Goal: Find specific page/section

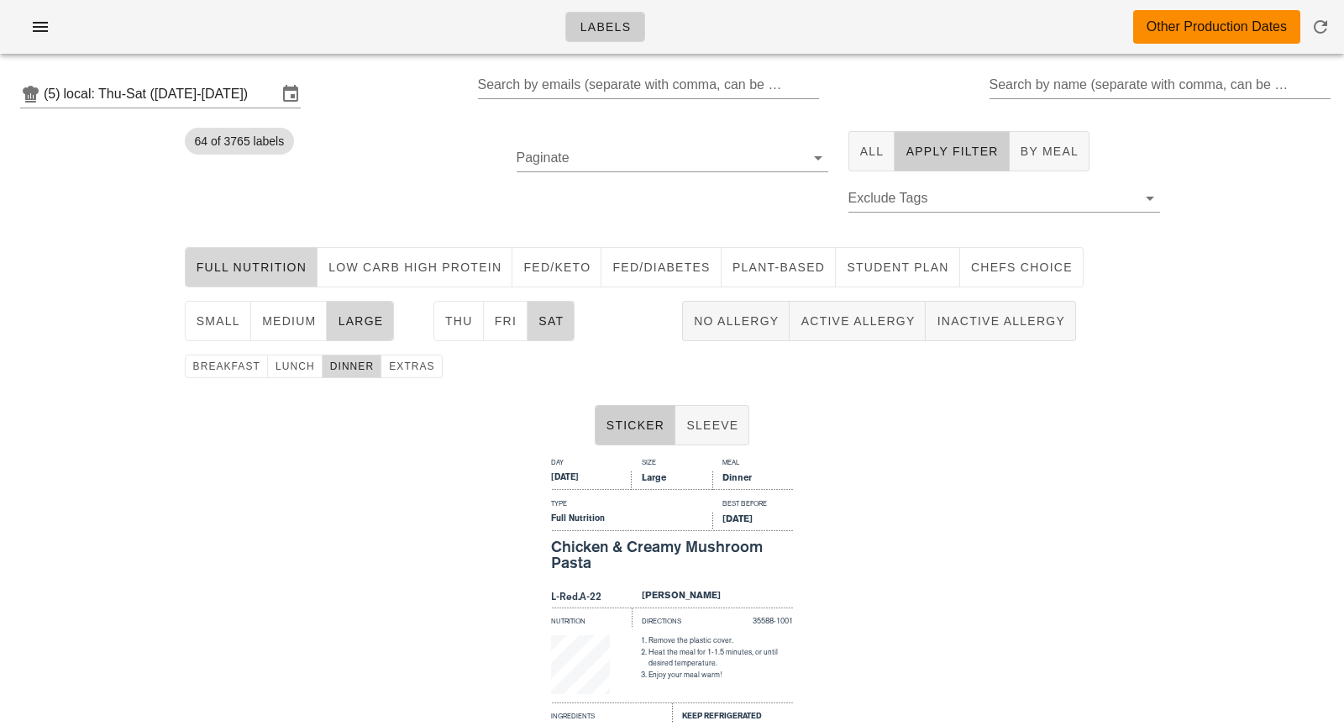
click at [161, 75] on div "(5) local: Thu-Sat ([DATE]-[DATE]) Search by emails (separate with comma, can b…" at bounding box center [672, 94] width 1344 height 54
click at [147, 101] on input "local: Thu-Sat ([DATE]-[DATE])" at bounding box center [170, 94] width 213 height 27
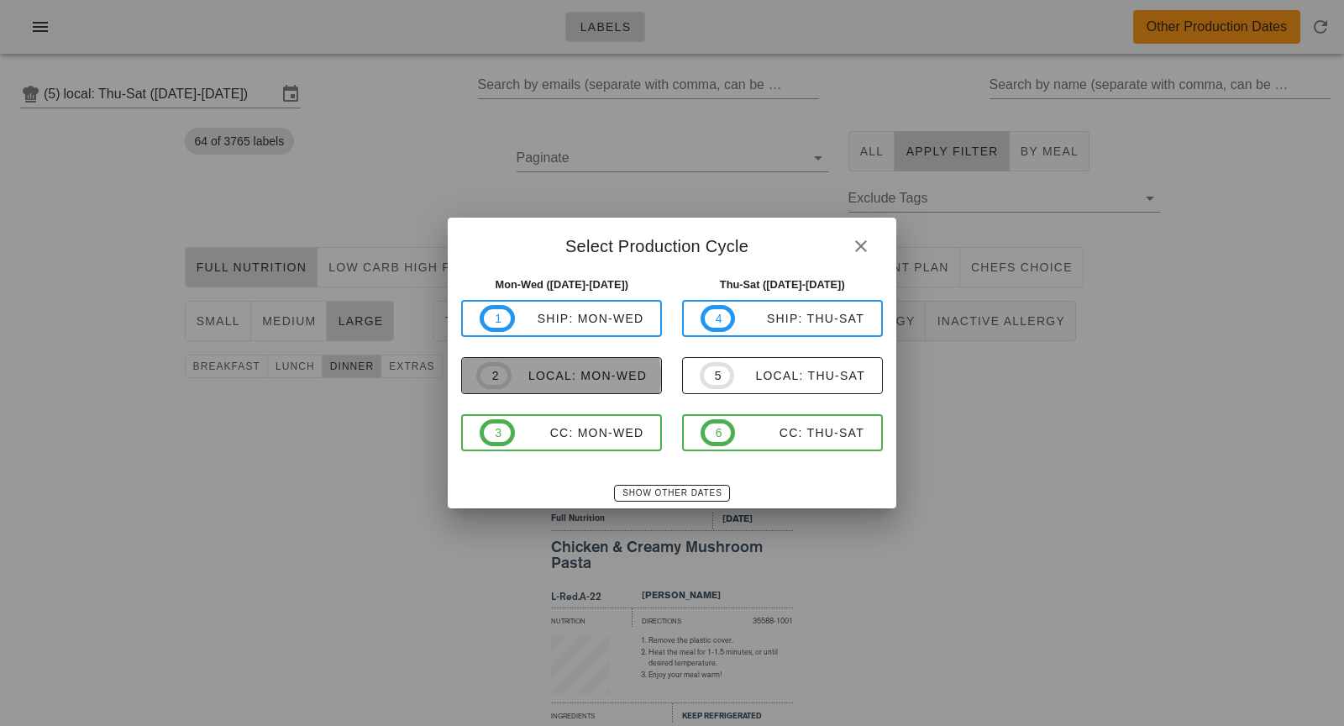
click at [565, 379] on div "local: Mon-Wed" at bounding box center [579, 375] width 135 height 13
type input "local: Mon-Wed ([DATE]-[DATE])"
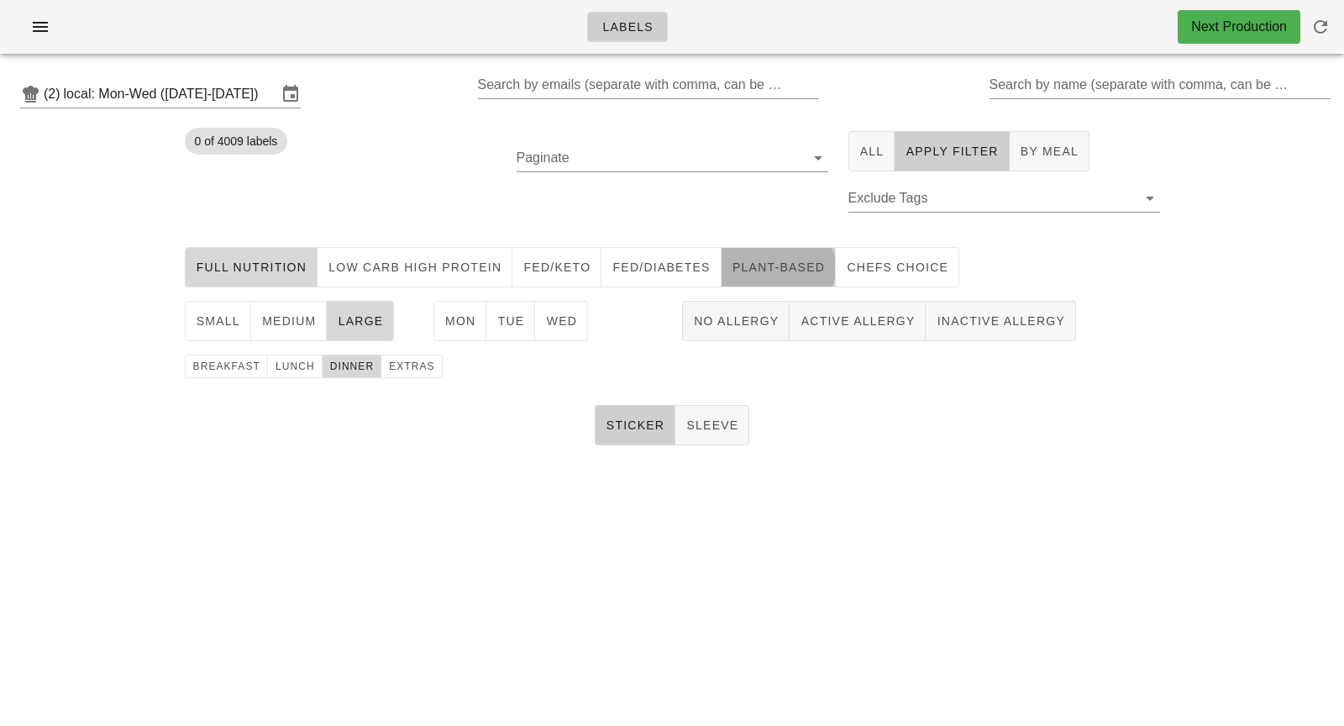
click at [781, 260] on span "Plant-Based" at bounding box center [778, 266] width 93 height 13
click at [500, 326] on span "Tue" at bounding box center [510, 320] width 28 height 13
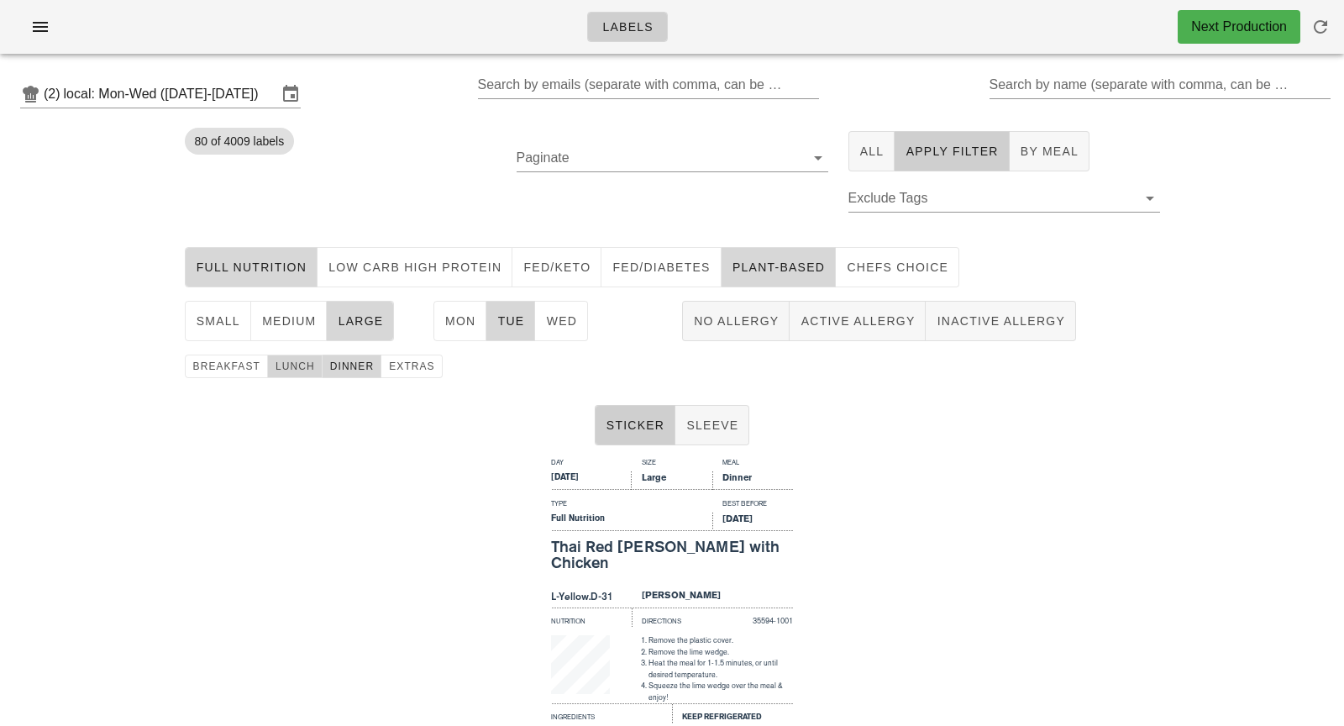
click at [303, 365] on span "lunch" at bounding box center [295, 366] width 40 height 12
click at [342, 372] on span "dinner" at bounding box center [351, 366] width 45 height 12
click at [297, 314] on span "medium" at bounding box center [288, 320] width 55 height 13
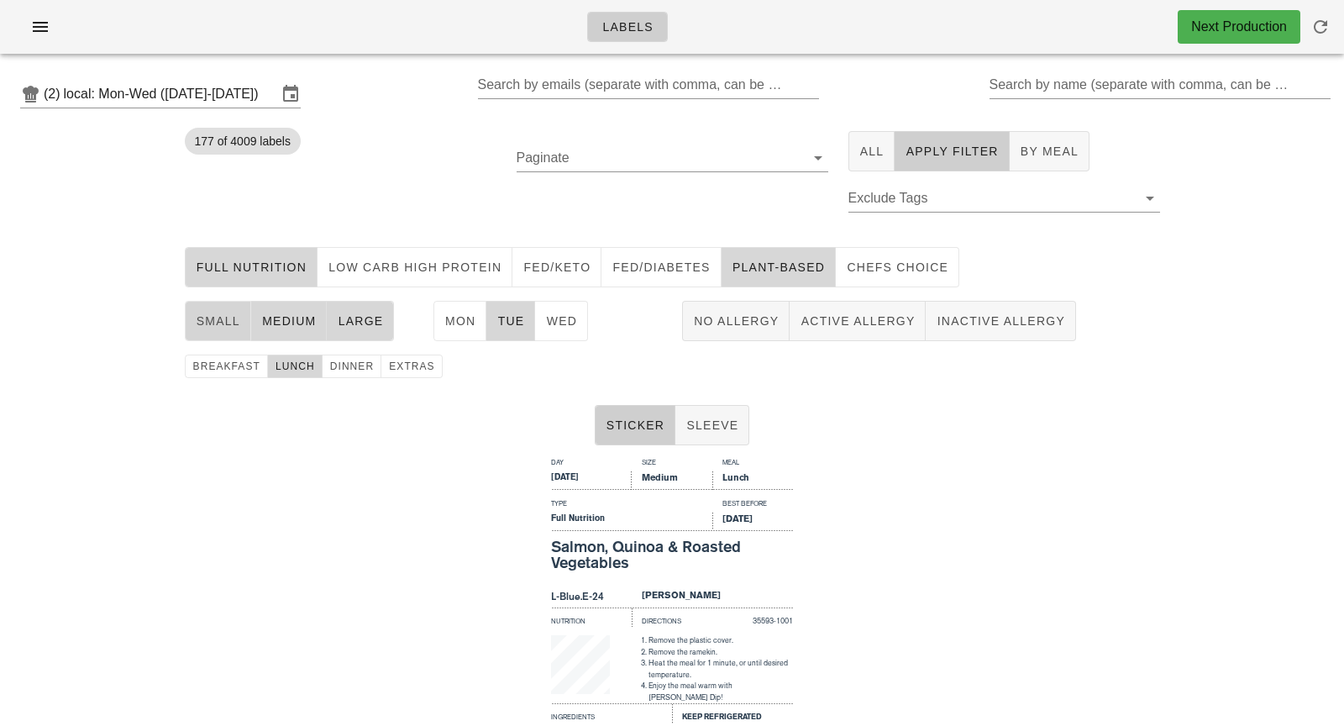
click at [221, 316] on span "small" at bounding box center [218, 320] width 45 height 13
click at [281, 272] on span "Full Nutrition" at bounding box center [252, 266] width 112 height 13
